Goal: Information Seeking & Learning: Learn about a topic

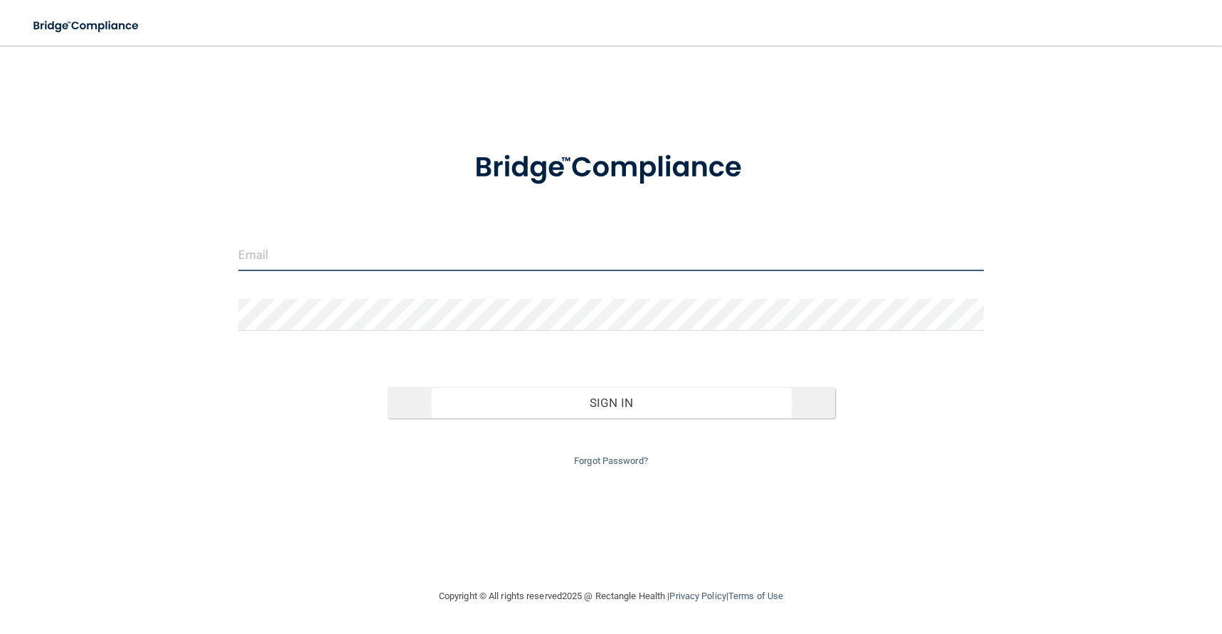
type input "[PERSON_NAME][EMAIL_ADDRESS][DOMAIN_NAME]"
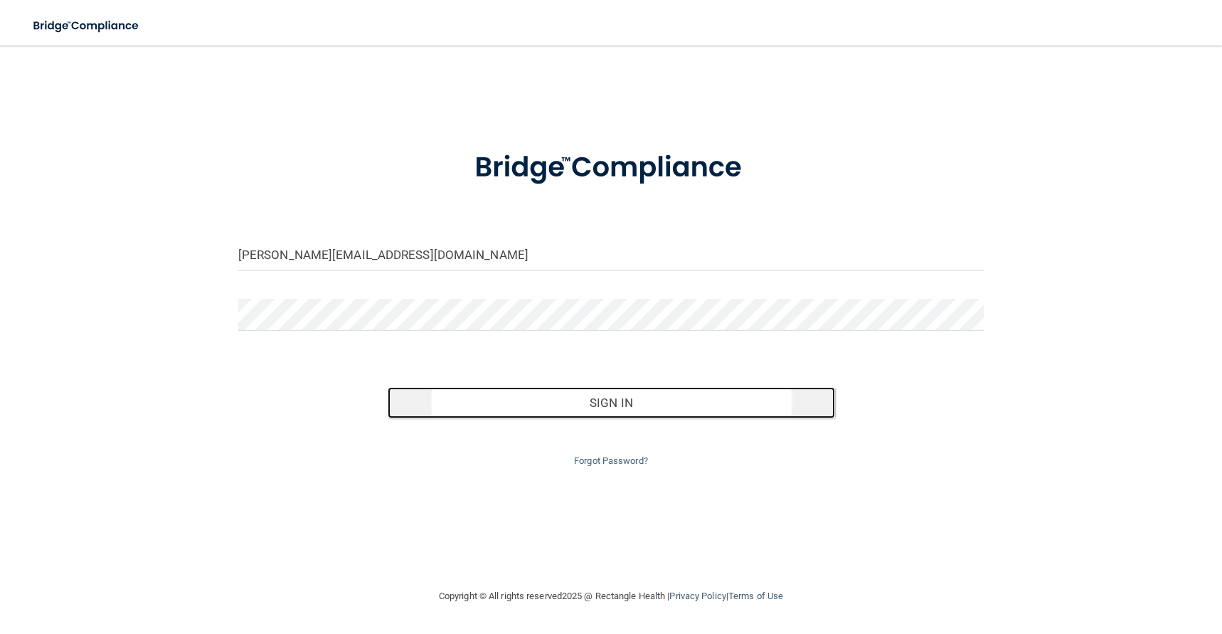
click at [602, 409] on button "Sign In" at bounding box center [611, 402] width 447 height 31
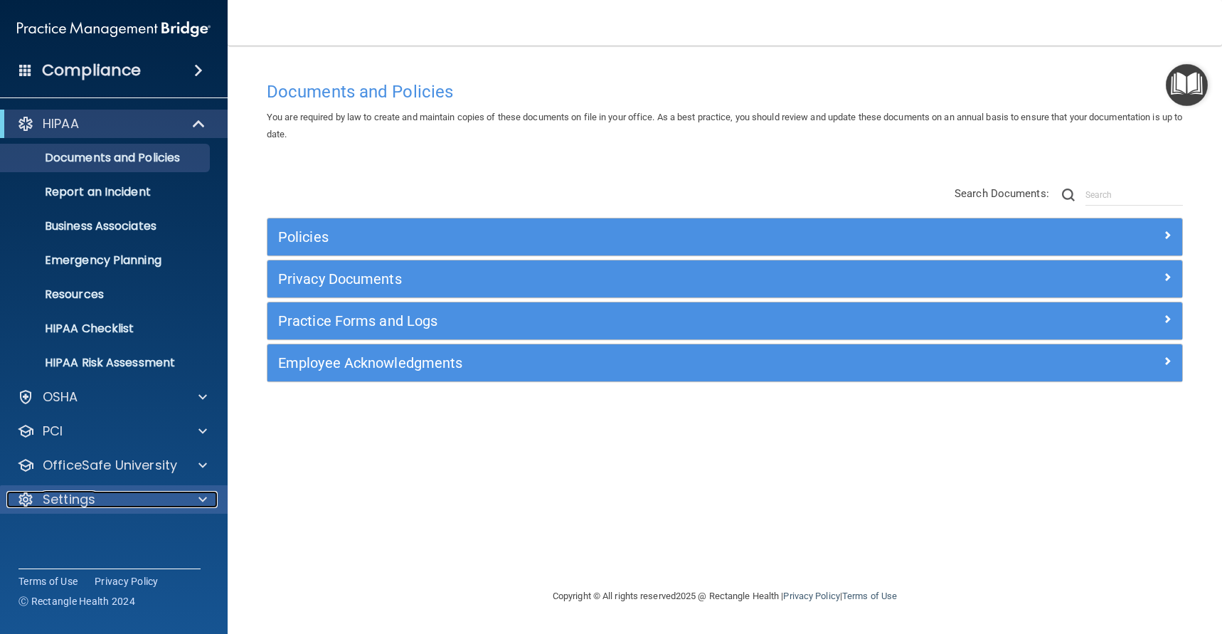
click at [146, 503] on div "Settings" at bounding box center [94, 499] width 176 height 17
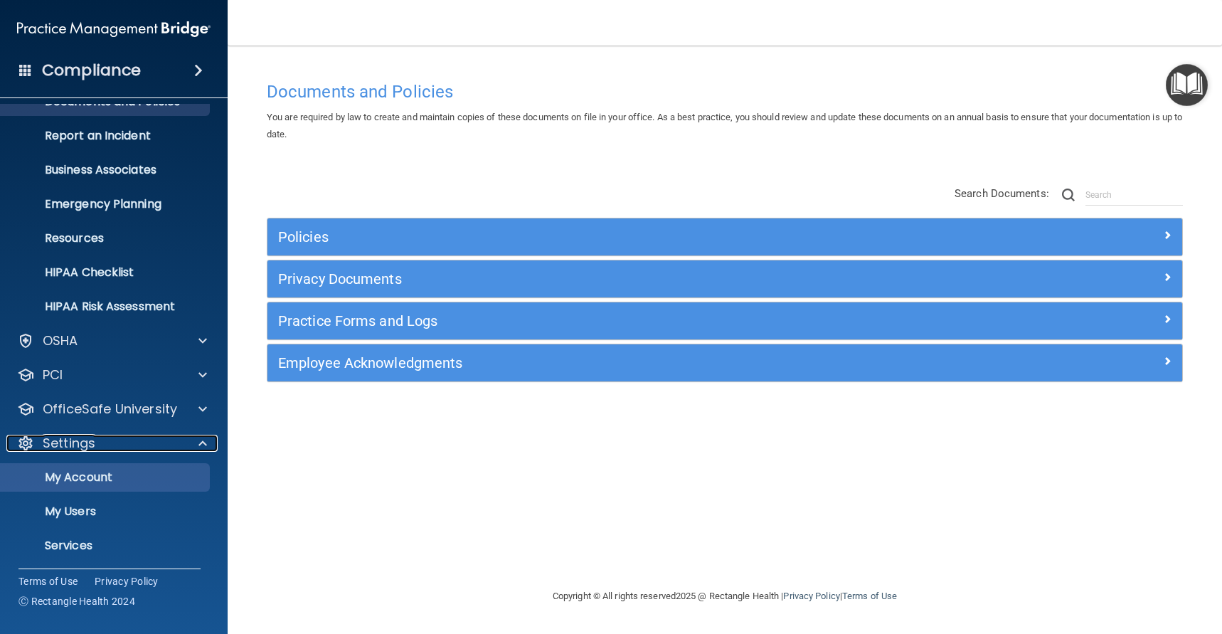
scroll to position [80, 0]
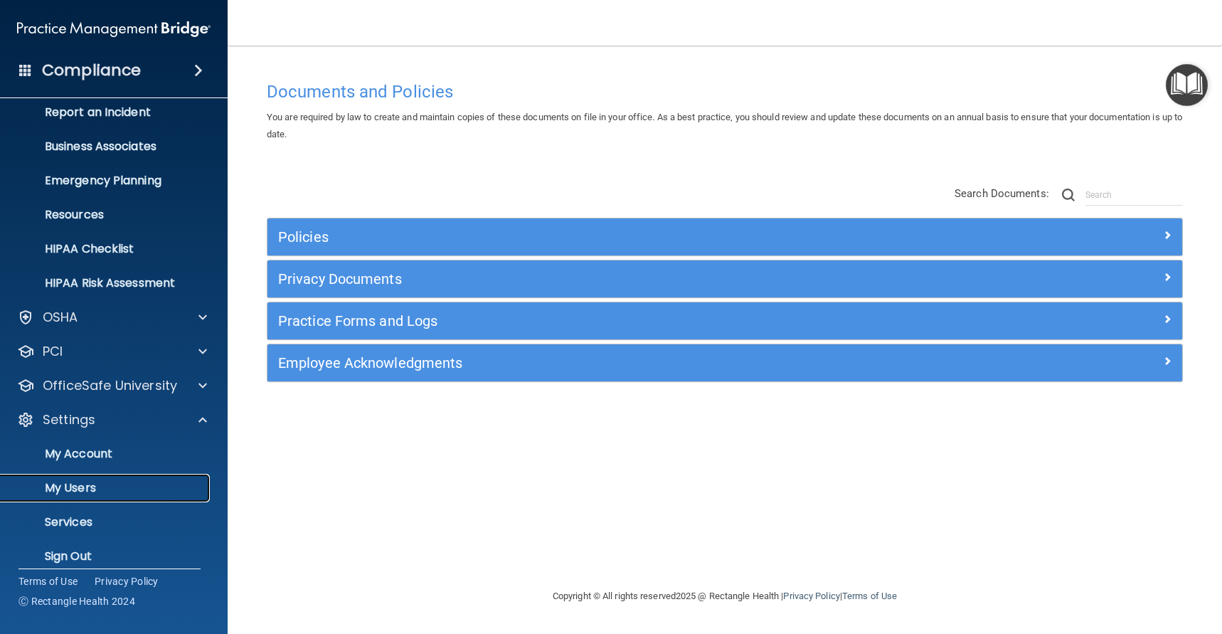
click at [131, 494] on p "My Users" at bounding box center [106, 488] width 194 height 14
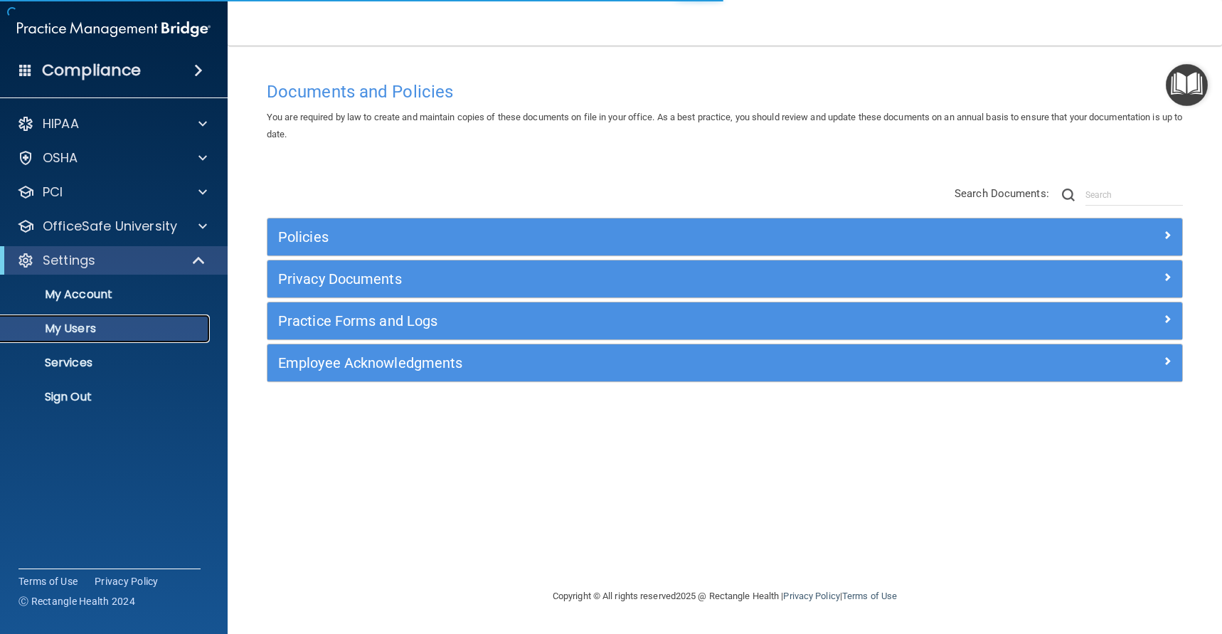
select select "20"
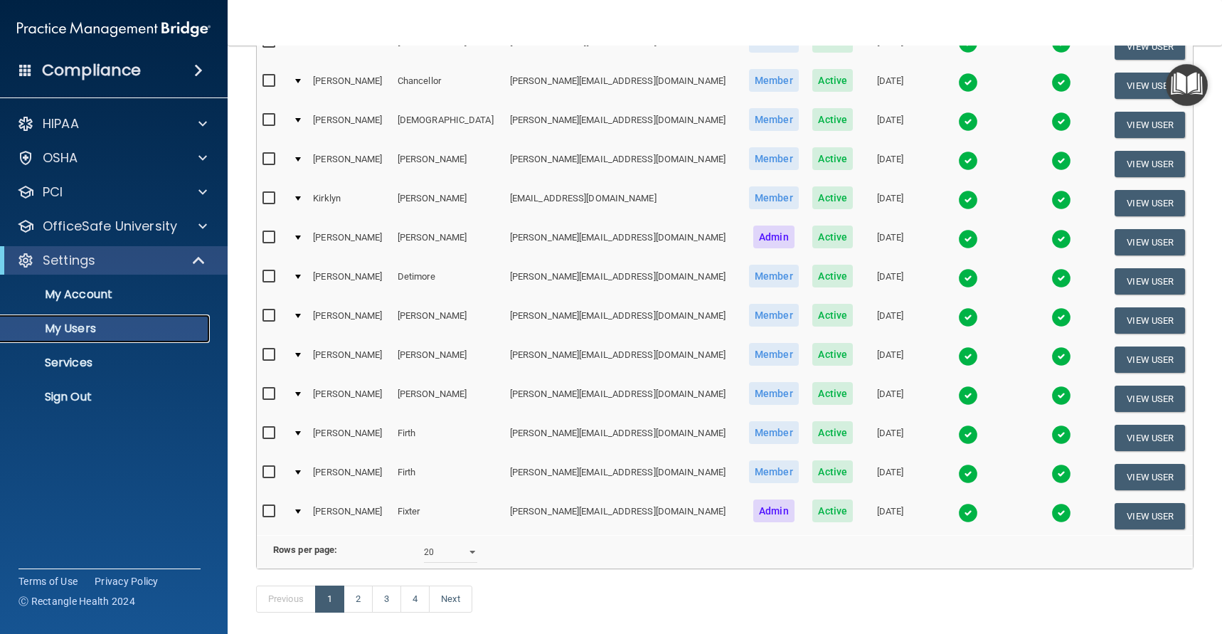
scroll to position [522, 0]
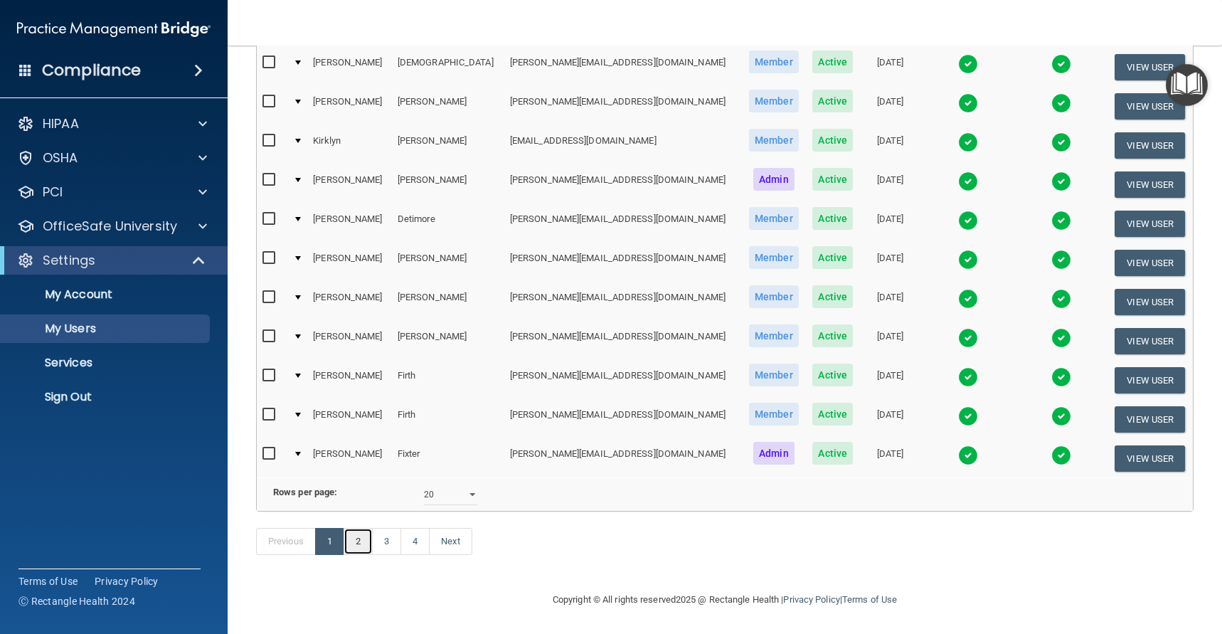
click at [365, 543] on link "2" at bounding box center [357, 541] width 29 height 27
select select "20"
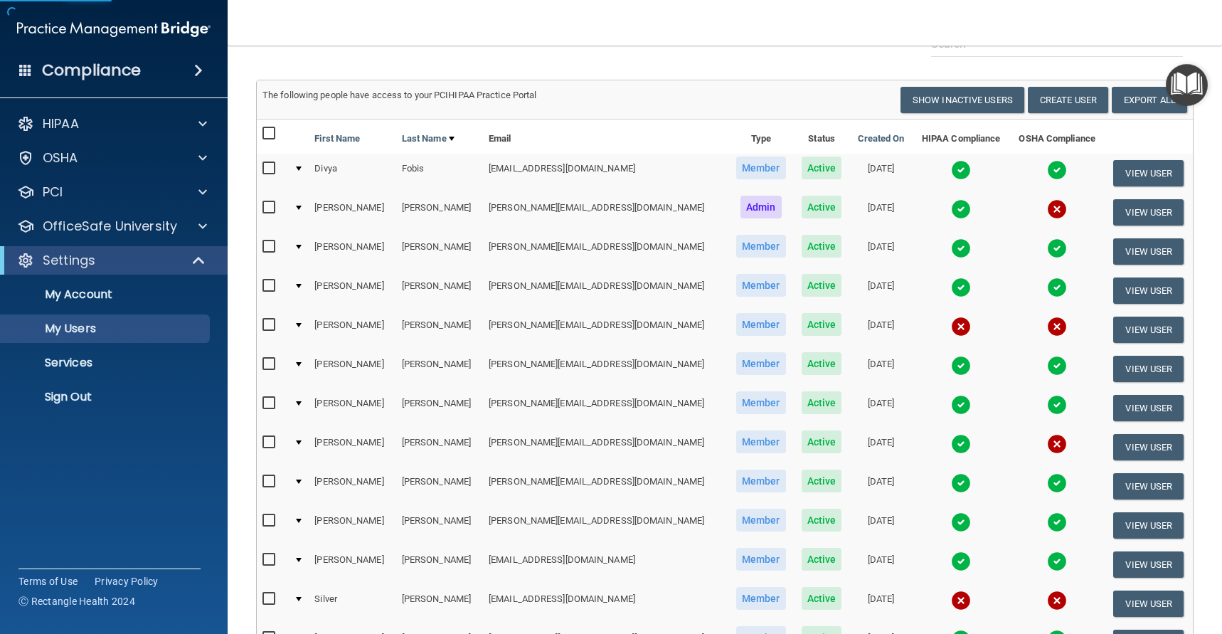
scroll to position [78, 0]
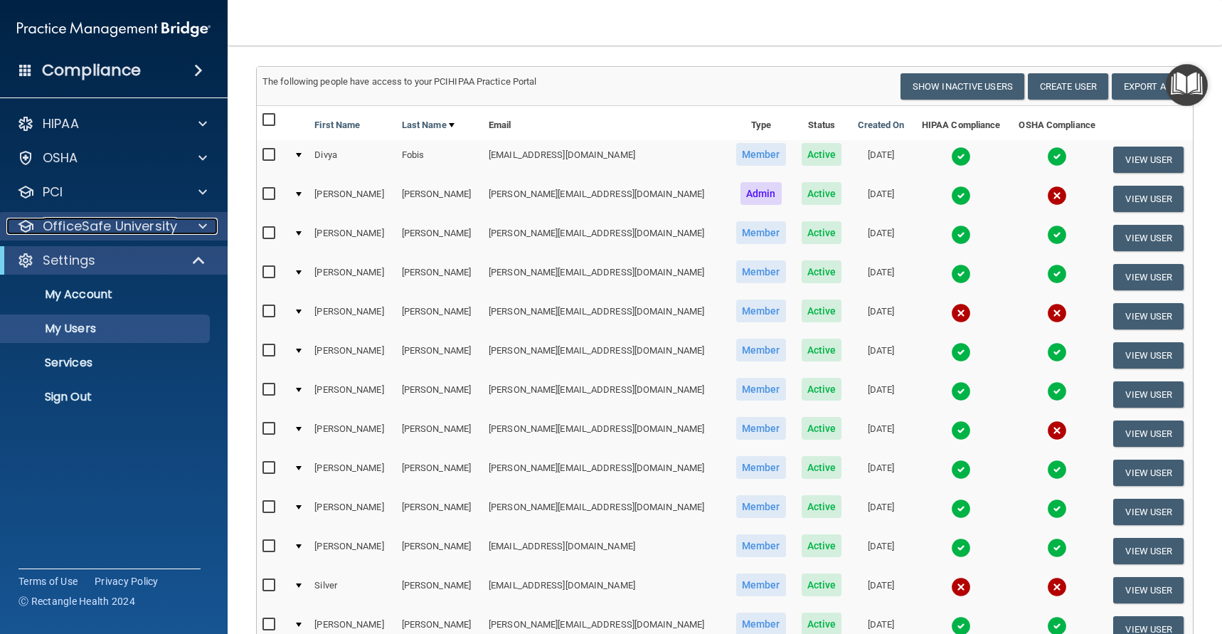
click at [95, 223] on p "OfficeSafe University" at bounding box center [110, 226] width 134 height 17
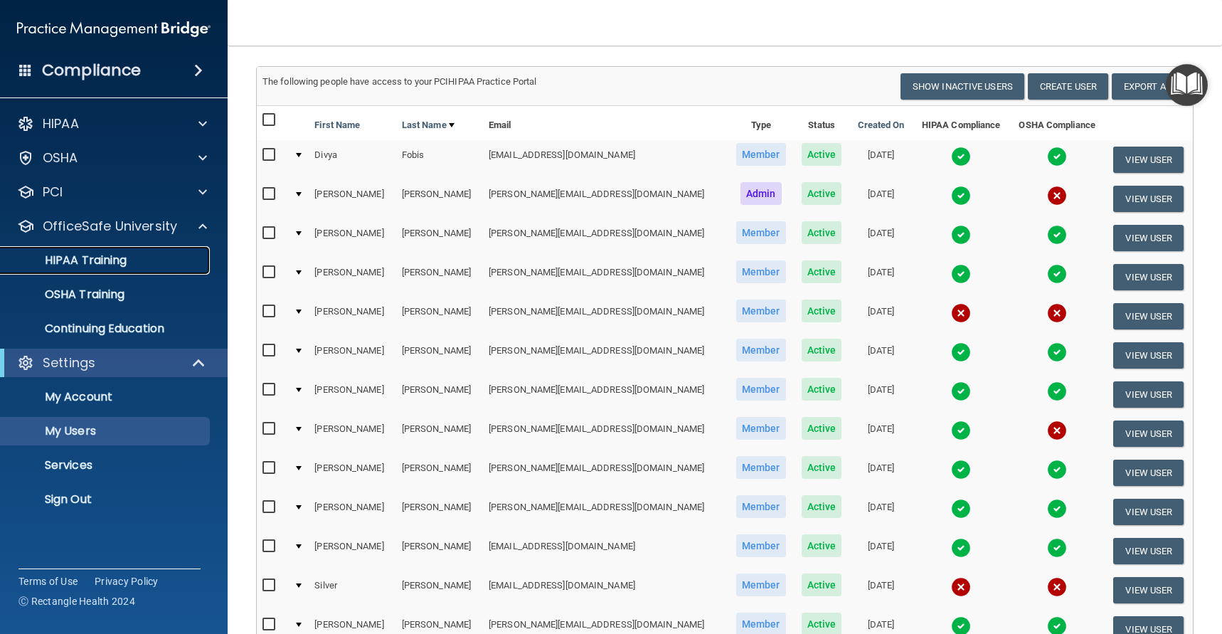
click at [75, 258] on p "HIPAA Training" at bounding box center [67, 260] width 117 height 14
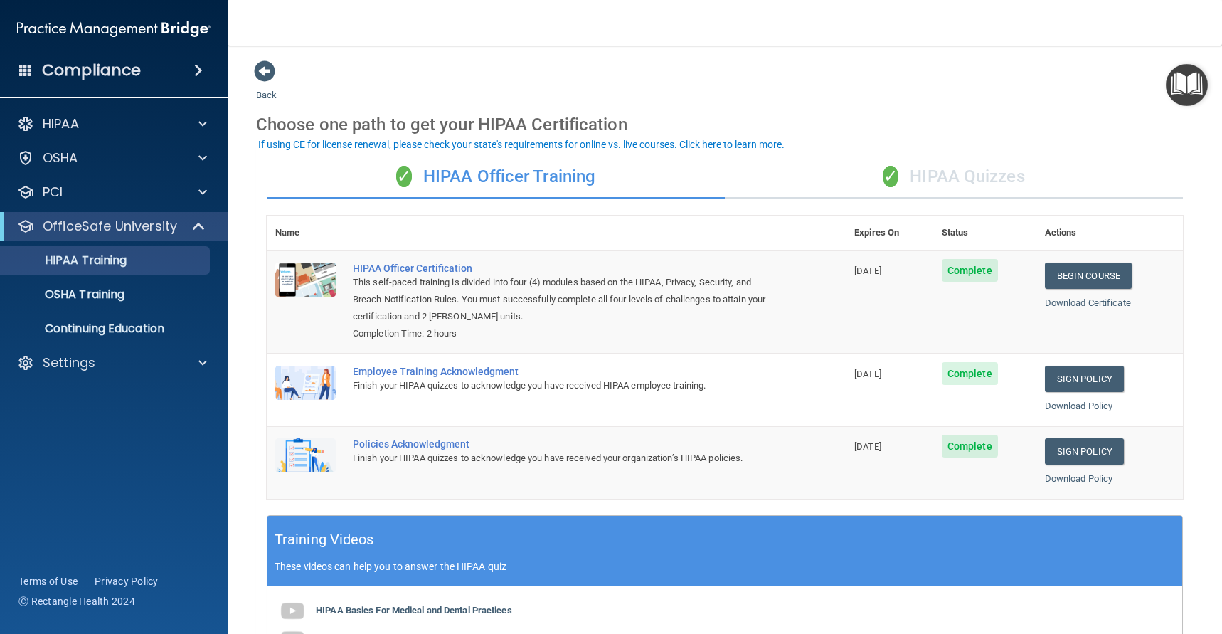
click at [934, 191] on div "✓ HIPAA Quizzes" at bounding box center [954, 177] width 458 height 43
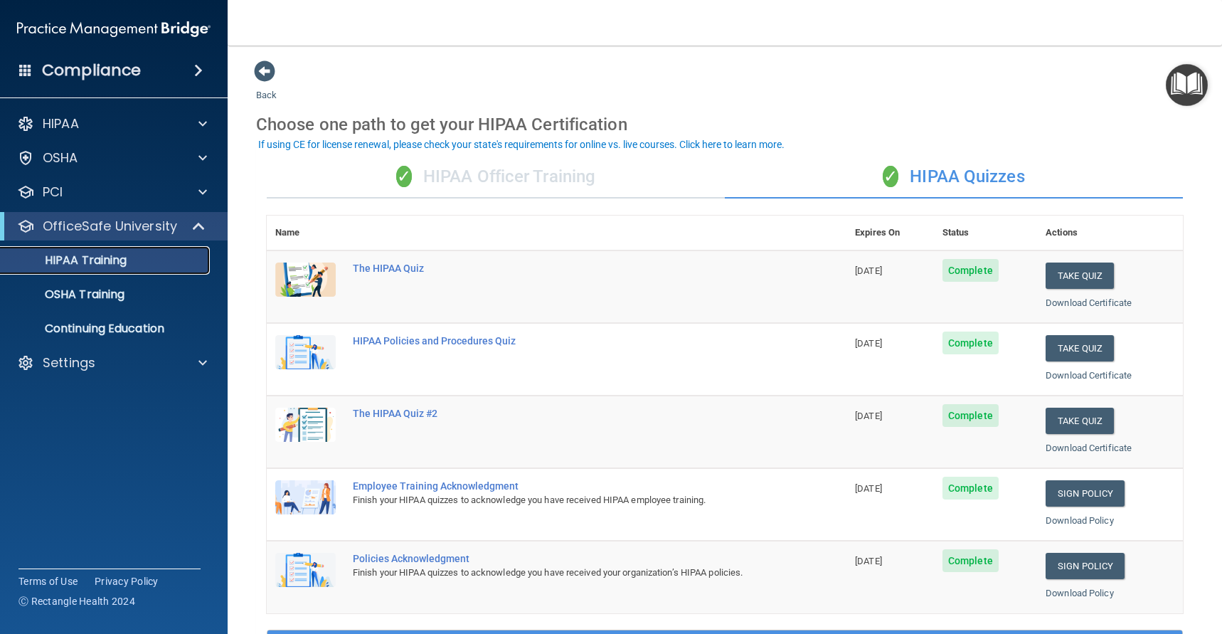
click at [84, 261] on p "HIPAA Training" at bounding box center [67, 260] width 117 height 14
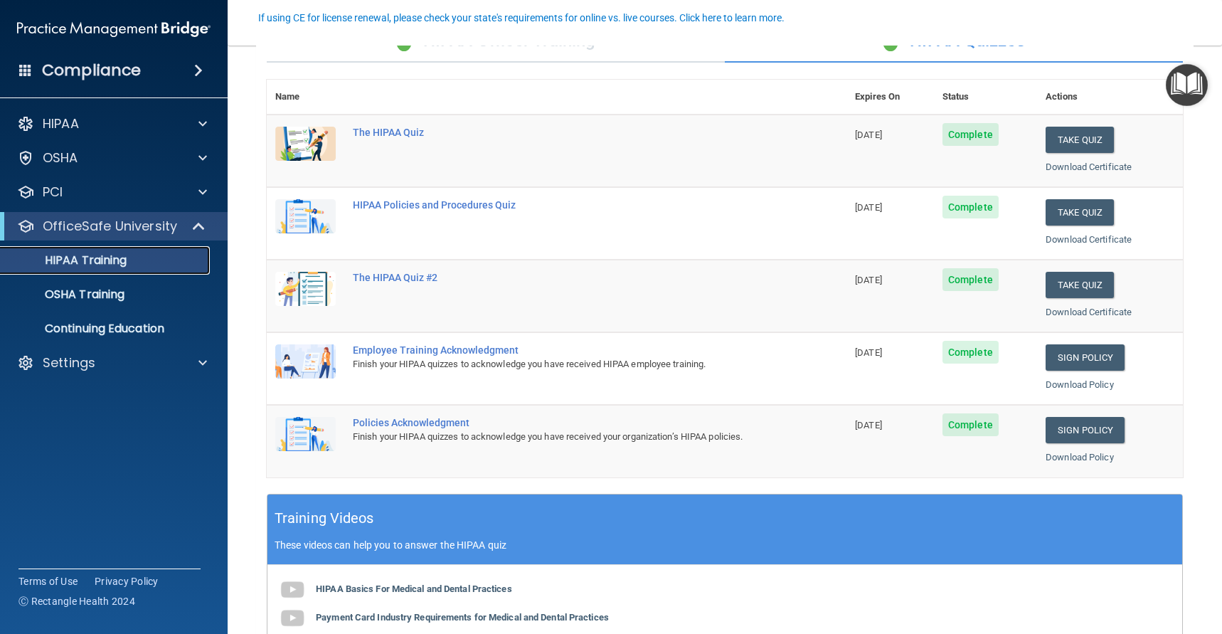
scroll to position [137, 0]
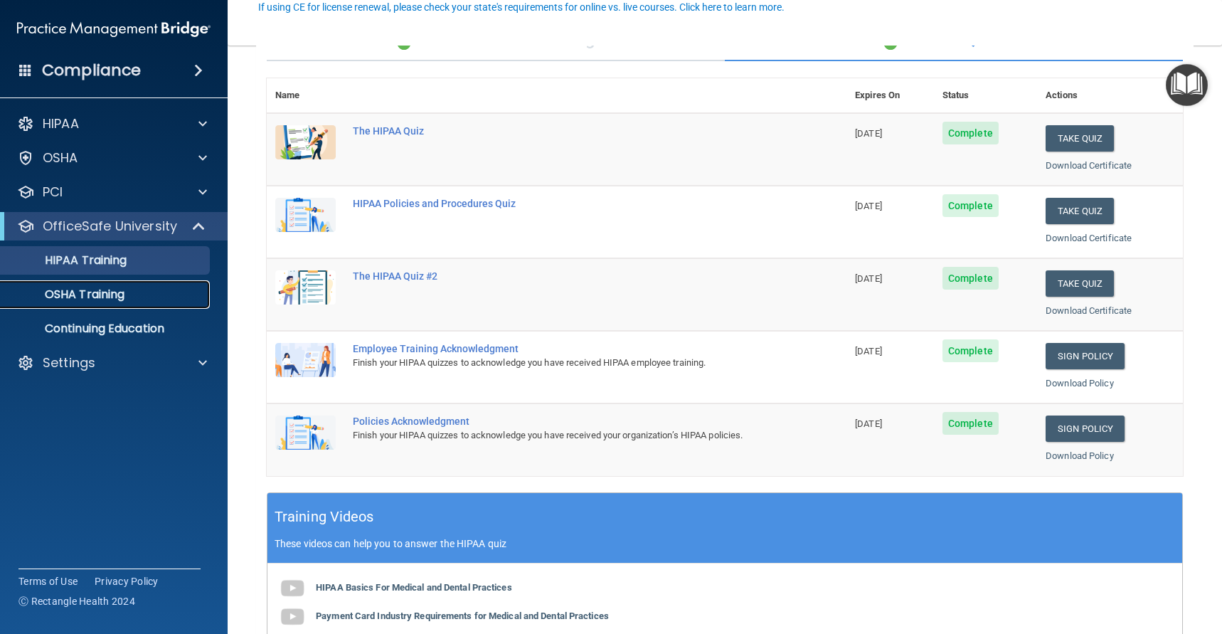
click at [132, 294] on div "OSHA Training" at bounding box center [106, 294] width 194 height 14
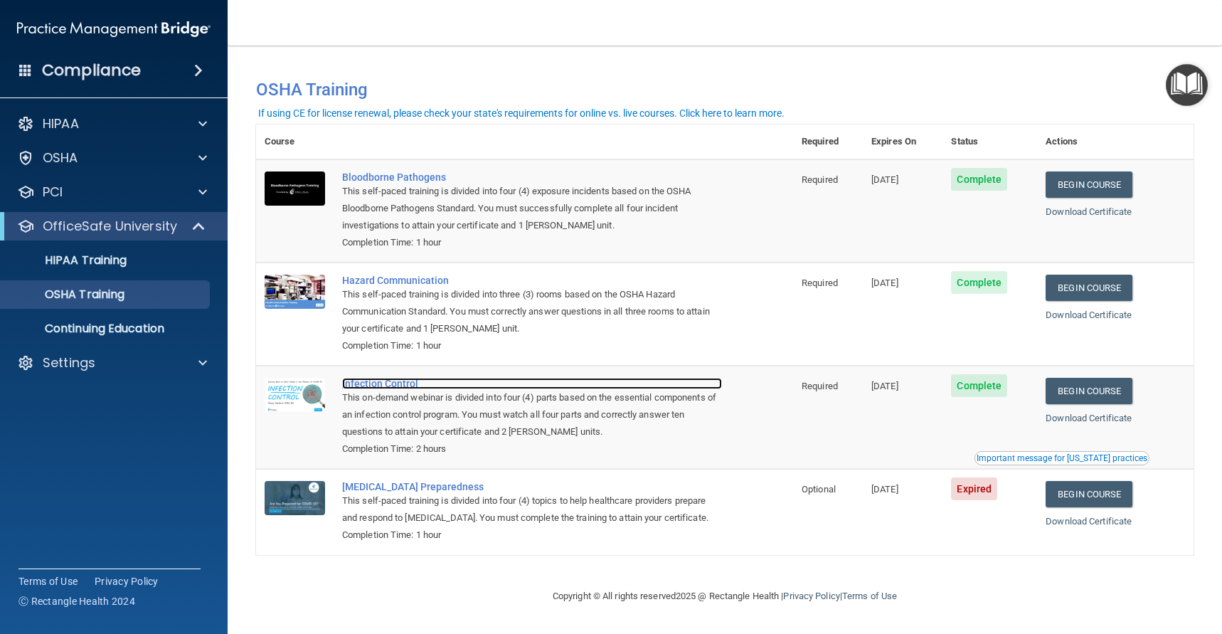
click at [381, 385] on div "Infection Control" at bounding box center [532, 383] width 380 height 11
click at [103, 236] on div "OfficeSafe University" at bounding box center [114, 226] width 228 height 28
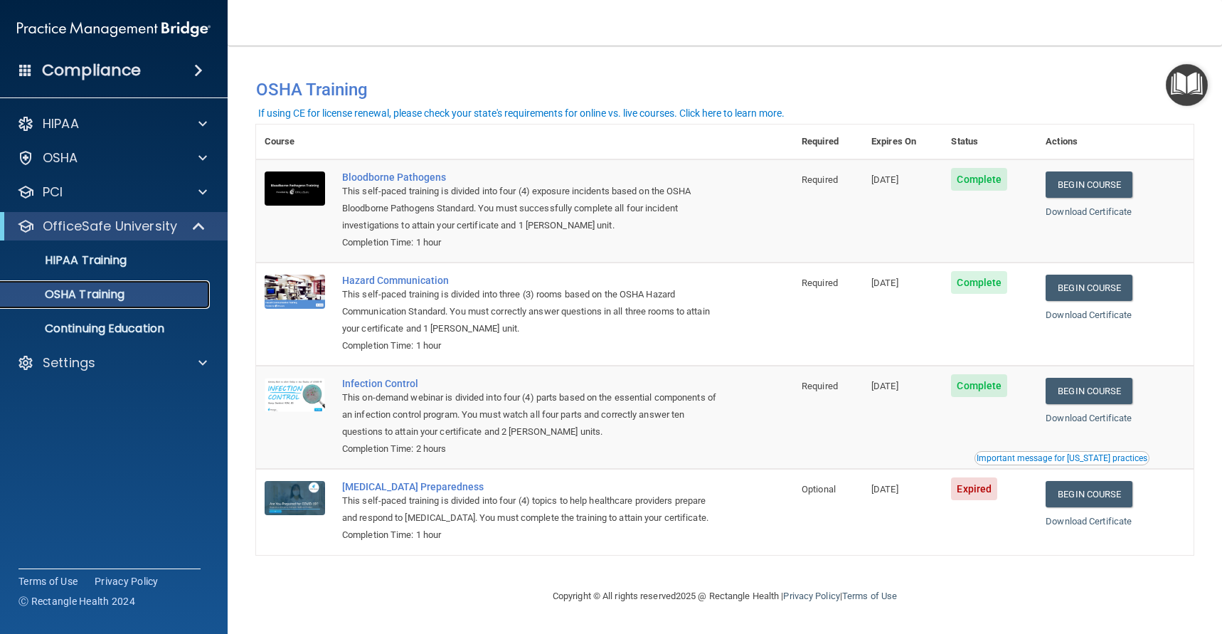
click at [107, 298] on p "OSHA Training" at bounding box center [66, 294] width 115 height 14
